Goal: Information Seeking & Learning: Find specific fact

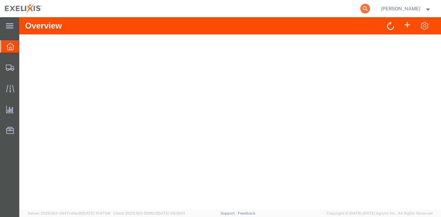
click at [369, 9] on icon at bounding box center [365, 9] width 10 height 10
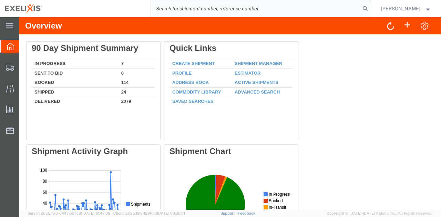
click at [305, 11] on input "search" at bounding box center [255, 8] width 209 height 17
paste input "394508"
click at [368, 9] on icon at bounding box center [365, 9] width 10 height 10
type input "394508"
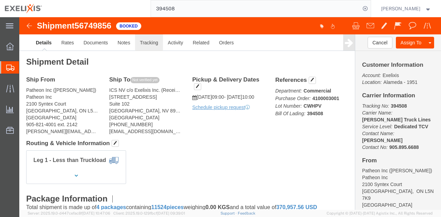
click link "Tracking"
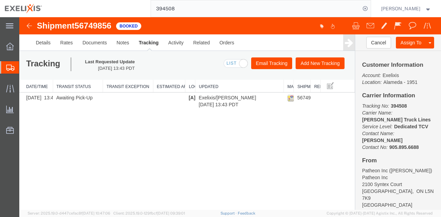
click at [31, 28] on img at bounding box center [29, 26] width 8 height 8
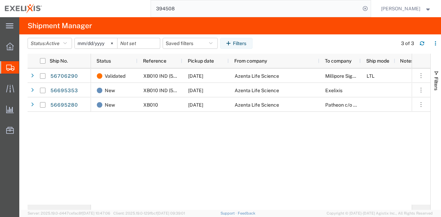
click at [228, 138] on div "Validated XB010 IND (5T4 ADC) 09/10/2025 Azenta Life Science Millipore Sigma LT…" at bounding box center [251, 136] width 320 height 136
click at [191, 8] on input "394508" at bounding box center [255, 8] width 209 height 17
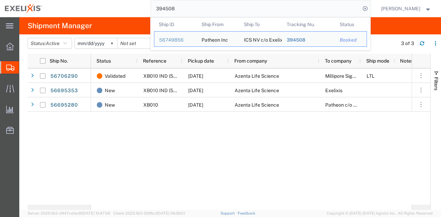
click at [191, 8] on input "394508" at bounding box center [255, 8] width 209 height 17
click at [184, 39] on div "56749856" at bounding box center [175, 39] width 33 height 7
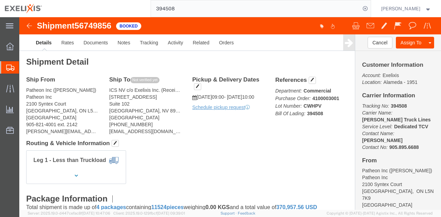
click div "Leg 1 - Less than Truckload"
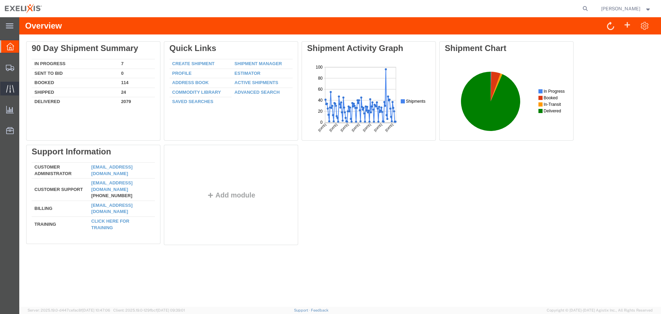
click at [8, 90] on icon at bounding box center [10, 89] width 8 height 8
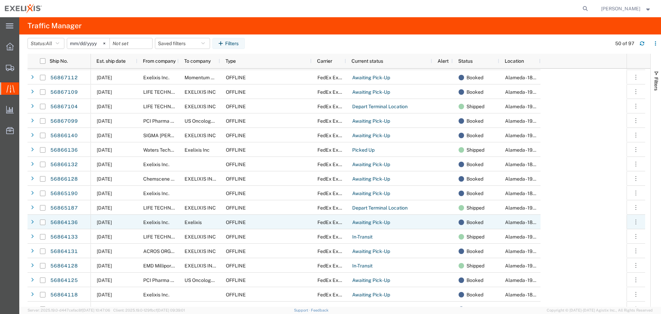
scroll to position [138, 0]
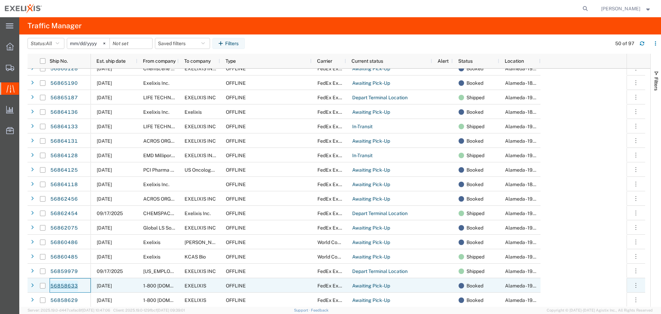
click at [64, 284] on link "56858633" at bounding box center [64, 285] width 28 height 11
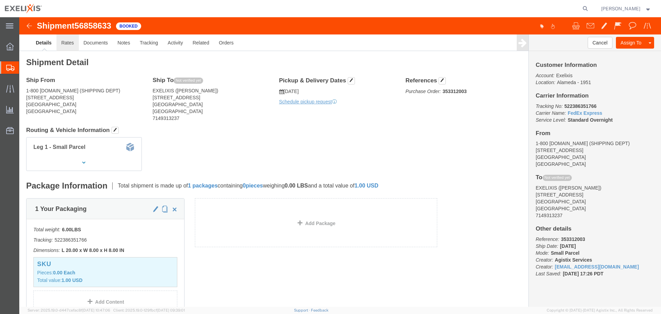
click link "Rates"
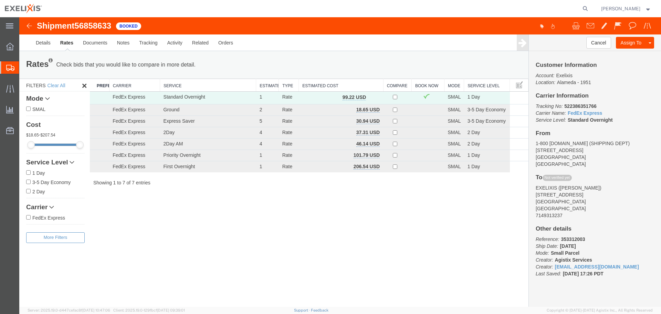
click at [28, 28] on img at bounding box center [29, 26] width 8 height 8
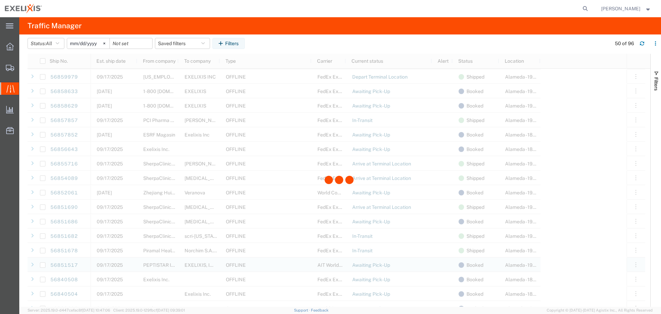
scroll to position [376, 0]
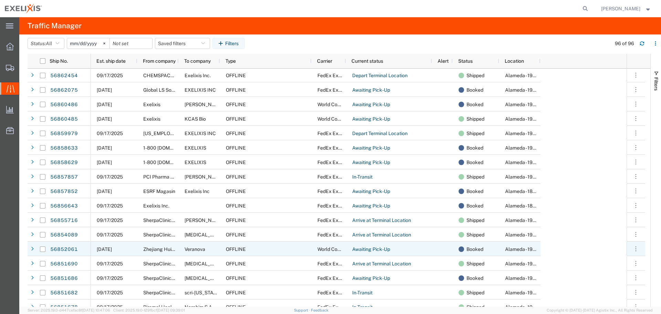
scroll to position [132, 0]
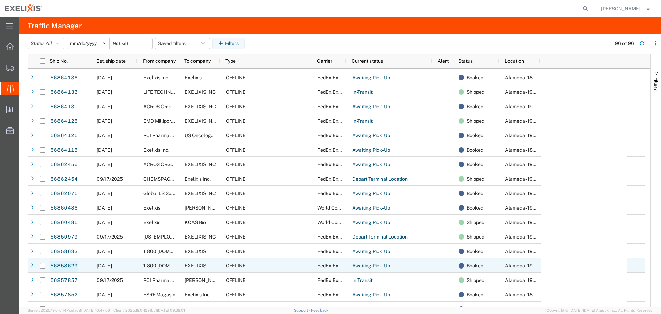
click at [70, 264] on link "56858629" at bounding box center [64, 265] width 28 height 11
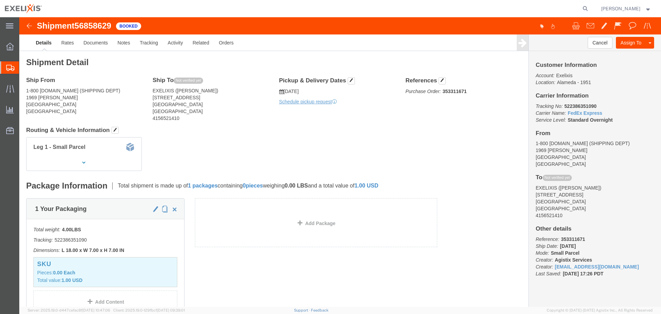
drag, startPoint x: 157, startPoint y: 71, endPoint x: 212, endPoint y: 73, distance: 54.4
click address "EXELIXIS (KATHARINA MODELSKA) 1951 HARBOR BAY PKWY ALAMEDA, CA 94502 United Sta…"
copy address "KATHARINA MODELSKA"
